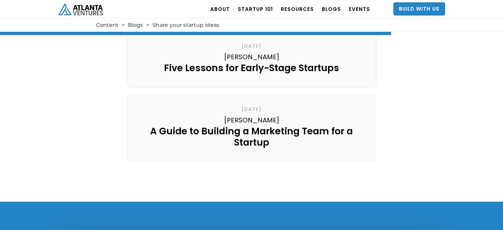
scroll to position [925, 0]
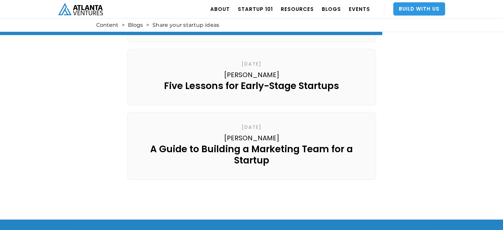
click at [414, 13] on link "Build With Us" at bounding box center [419, 8] width 52 height 13
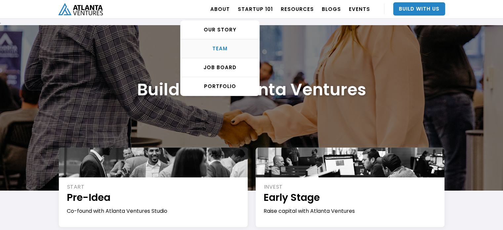
scroll to position [77, 0]
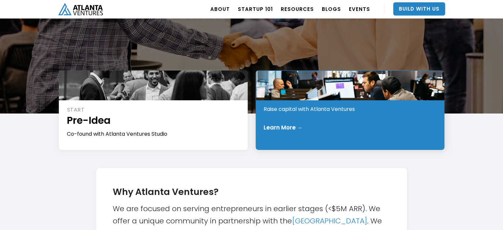
click at [316, 106] on div "Raise capital with Atlanta Ventures" at bounding box center [349, 108] width 173 height 7
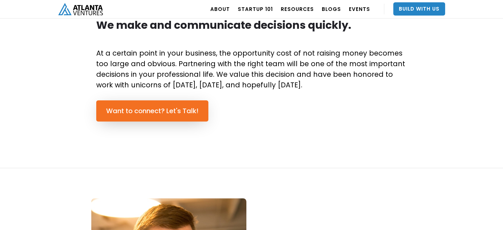
scroll to position [463, 0]
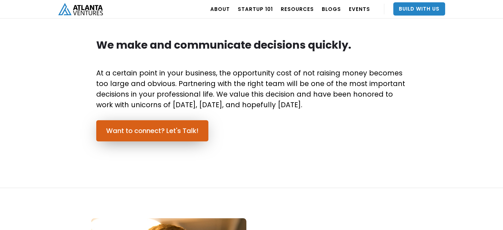
click at [176, 126] on link "Want to connect? Let's Talk!" at bounding box center [152, 130] width 112 height 21
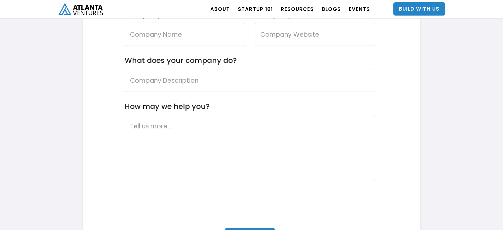
scroll to position [2023, 0]
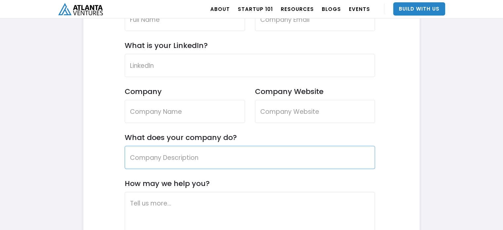
click at [203, 152] on input "What does your company do?" at bounding box center [250, 157] width 250 height 23
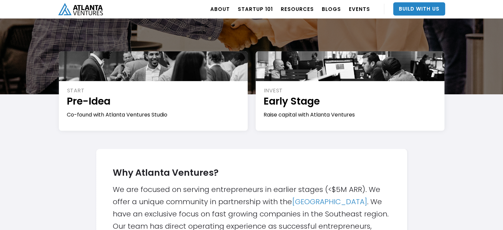
scroll to position [0, 0]
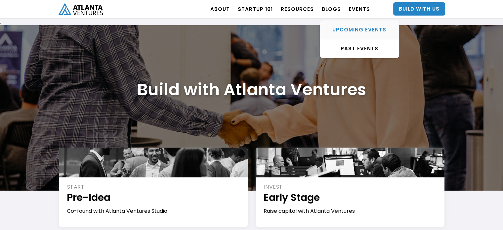
click at [362, 27] on div "UPCOMING EVENTS" at bounding box center [359, 29] width 79 height 7
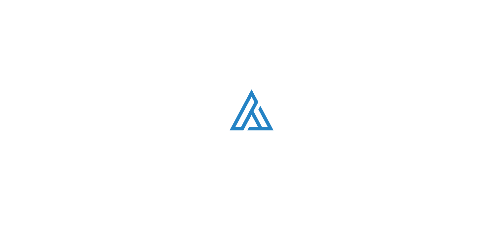
scroll to position [218, 0]
